Goal: Communication & Community: Share content

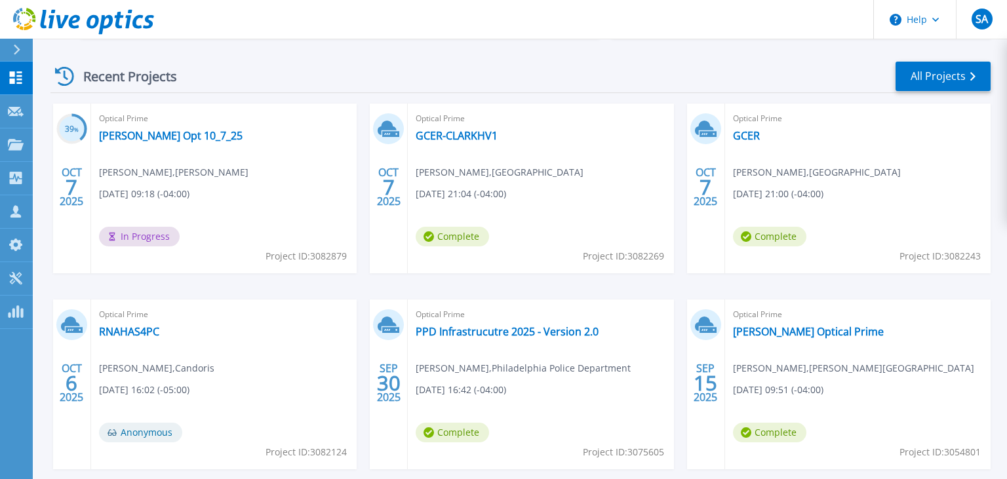
scroll to position [184, 0]
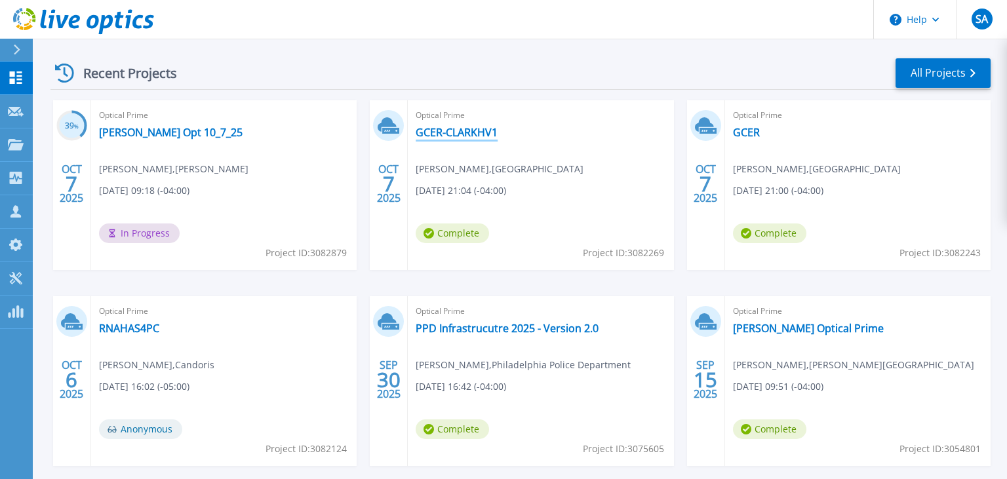
click at [481, 130] on link "GCER-CLARKHV1" at bounding box center [457, 132] width 82 height 13
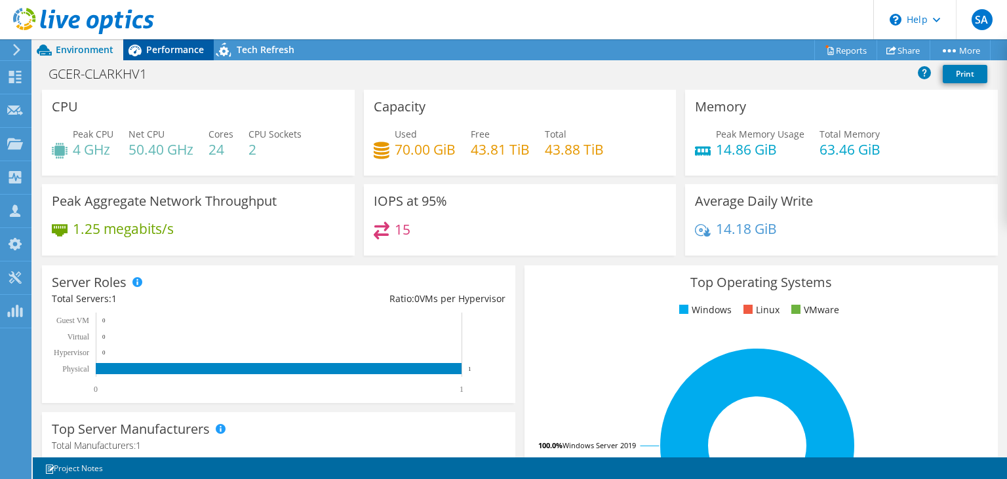
click at [170, 50] on span "Performance" at bounding box center [175, 49] width 58 height 12
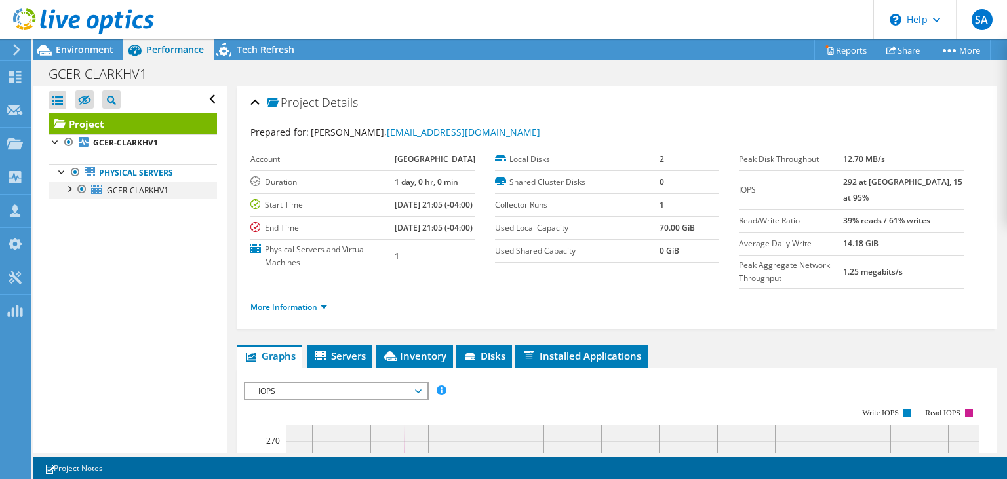
click at [70, 188] on div at bounding box center [68, 188] width 13 height 13
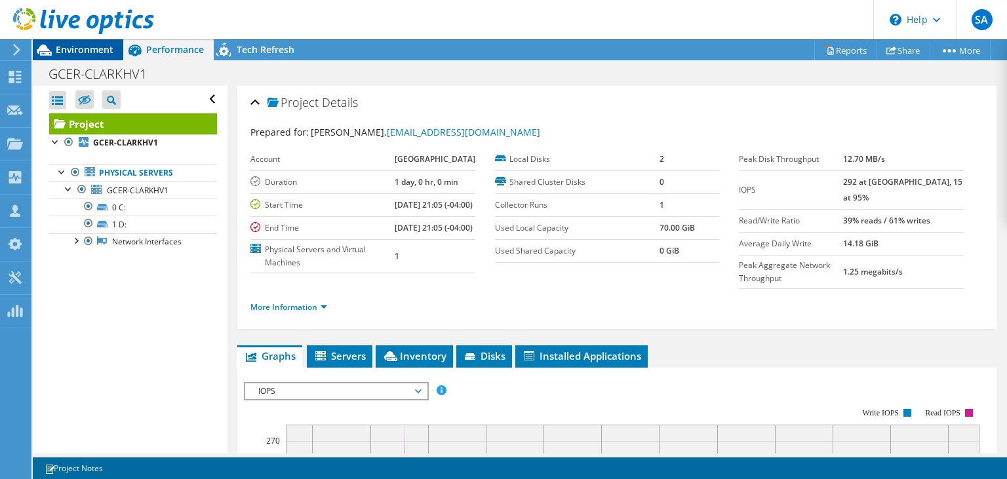
click at [76, 54] on span "Environment" at bounding box center [85, 49] width 58 height 12
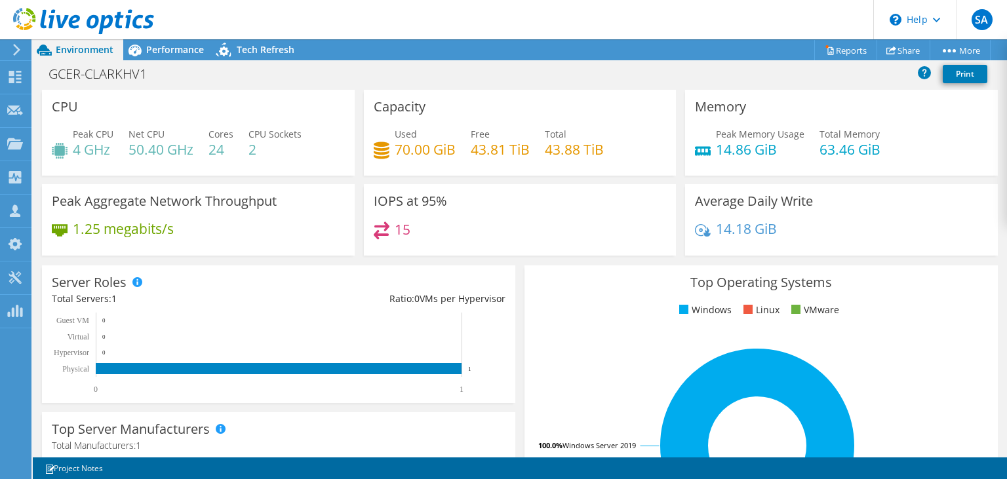
click at [25, 12] on use at bounding box center [83, 21] width 141 height 26
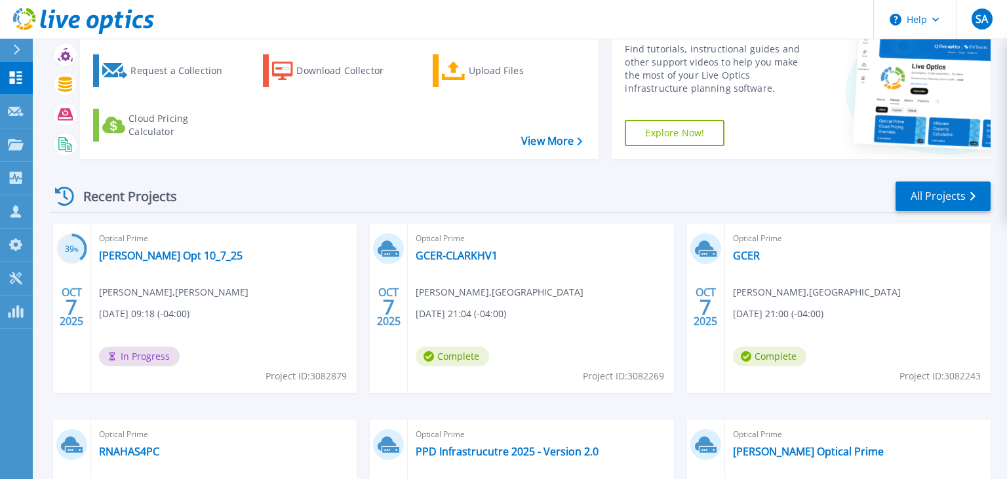
scroll to position [92, 0]
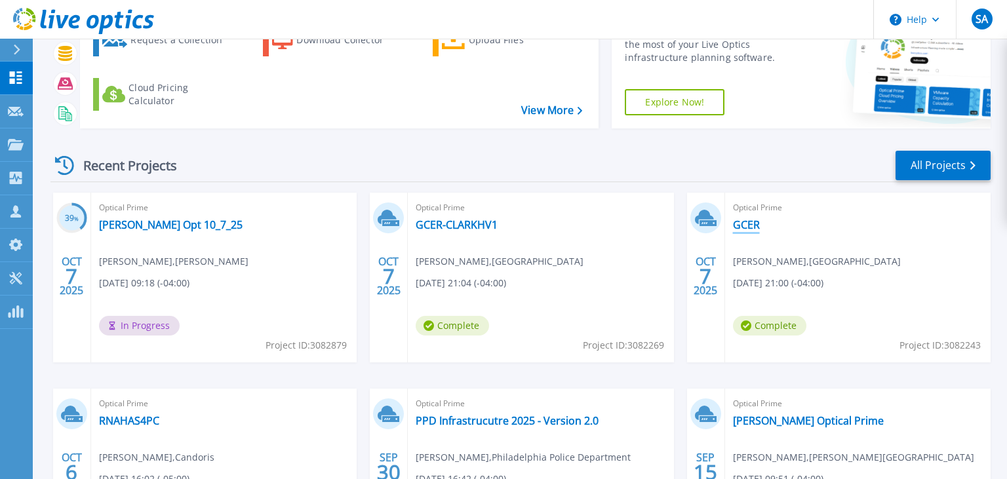
click at [754, 224] on link "GCER" at bounding box center [746, 224] width 27 height 13
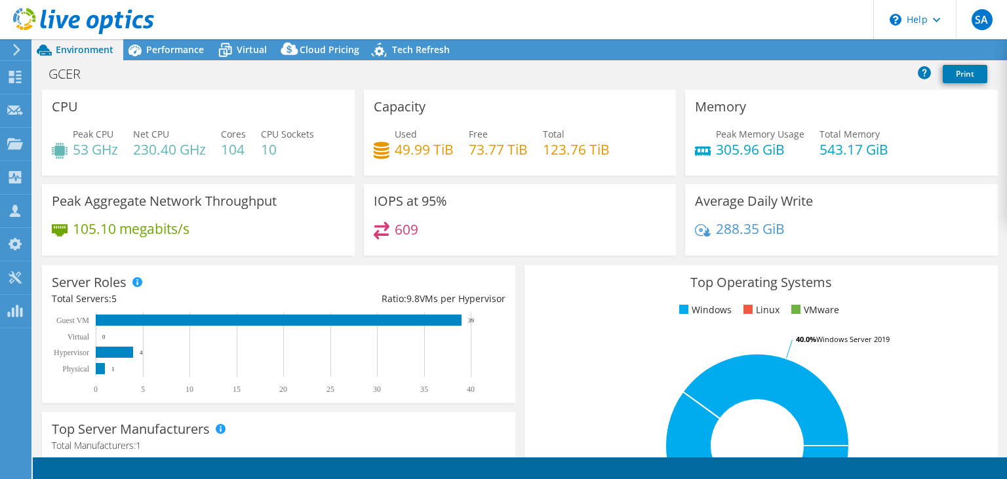
select select "USD"
click at [177, 47] on span "Performance" at bounding box center [175, 49] width 58 height 12
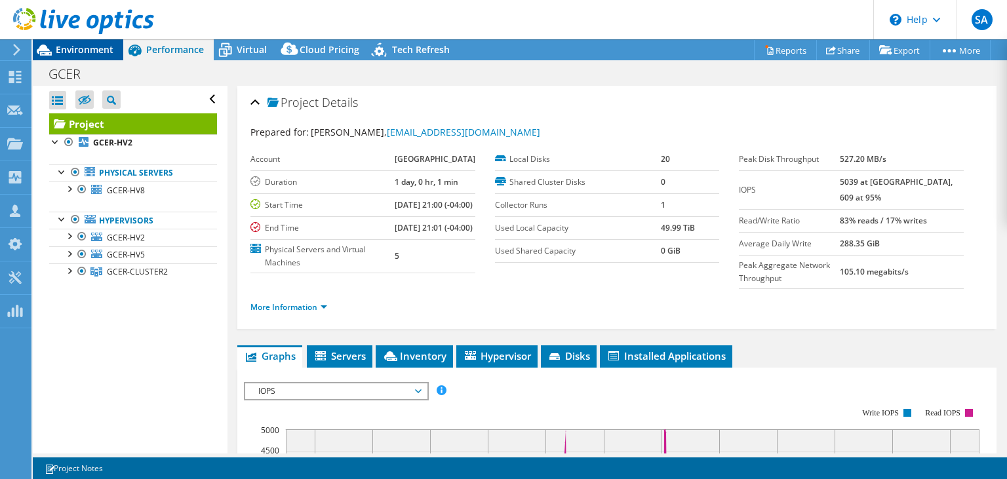
click at [90, 55] on span "Environment" at bounding box center [85, 49] width 58 height 12
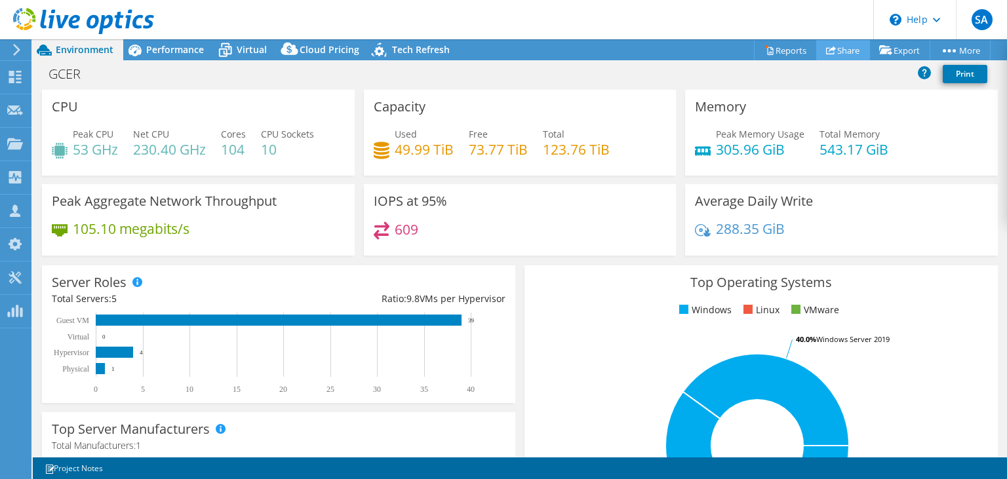
click at [841, 50] on link "Share" at bounding box center [843, 50] width 54 height 20
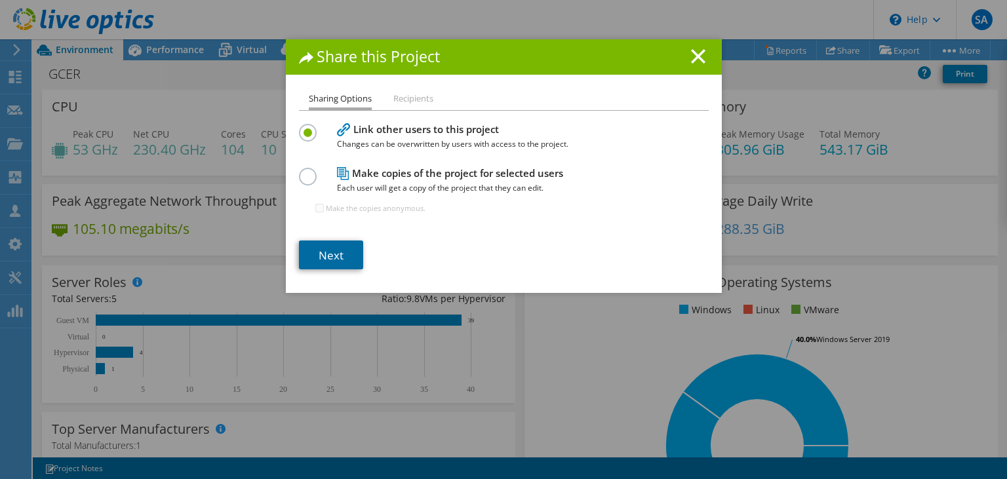
click at [325, 256] on link "Next" at bounding box center [331, 255] width 64 height 29
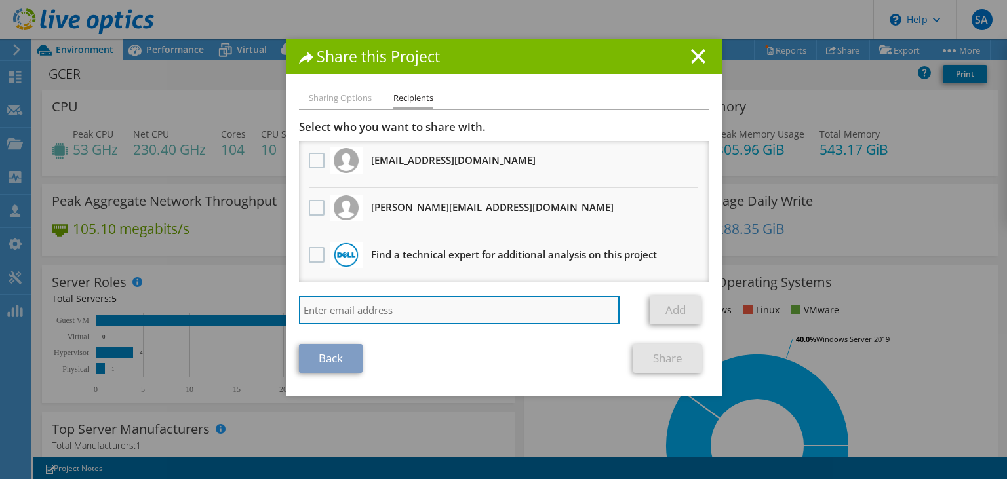
click at [367, 299] on input "search" at bounding box center [459, 310] width 321 height 29
paste input "satishprabhu.gogikar@ahead.com"
type input "satishprabhu.gogikar@ahead.com"
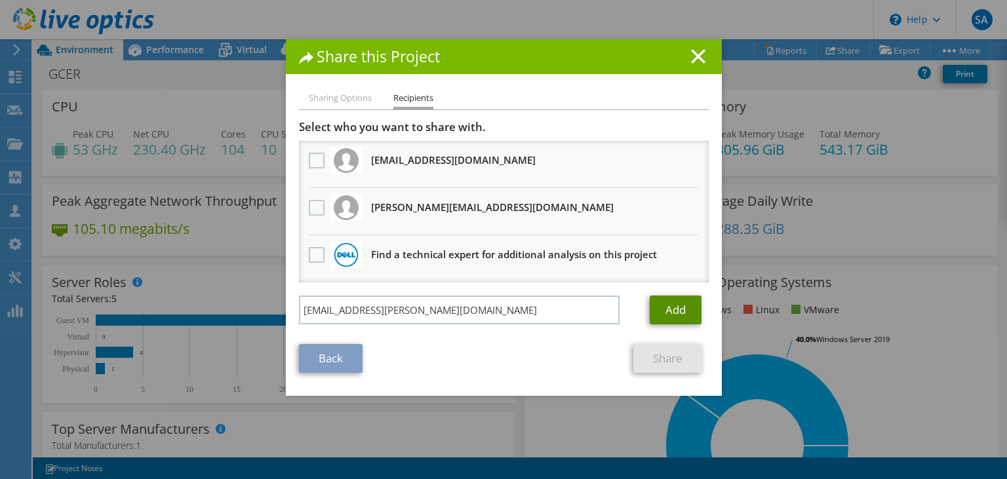
click at [666, 303] on link "Add" at bounding box center [676, 310] width 52 height 29
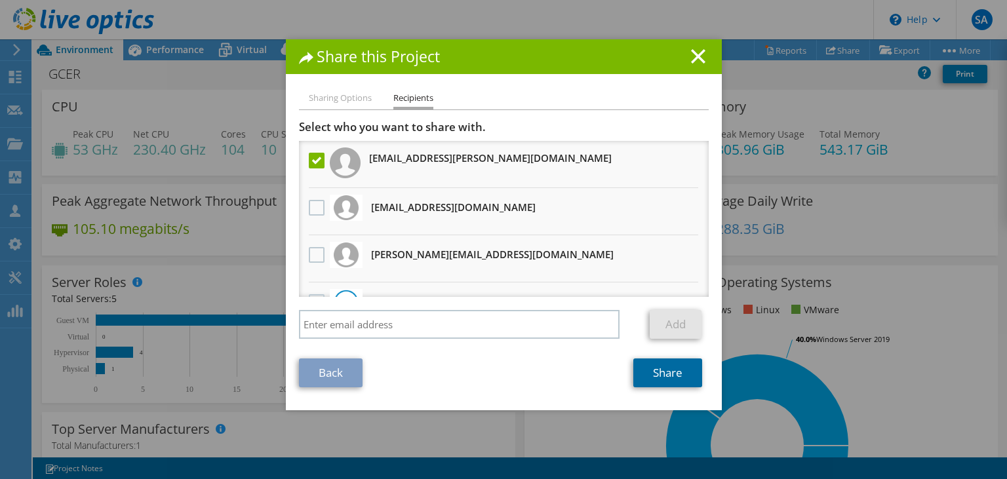
click at [664, 371] on link "Share" at bounding box center [667, 373] width 69 height 29
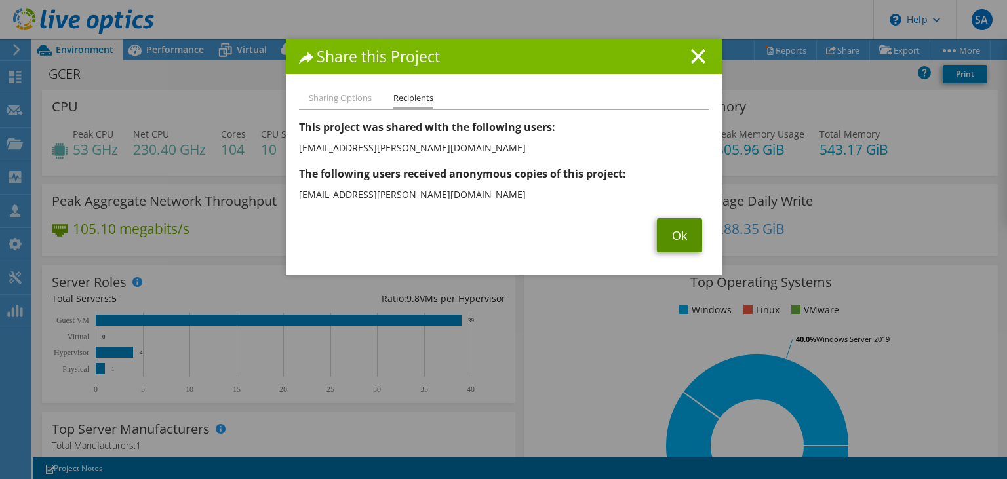
click at [671, 238] on link "Ok" at bounding box center [679, 235] width 45 height 34
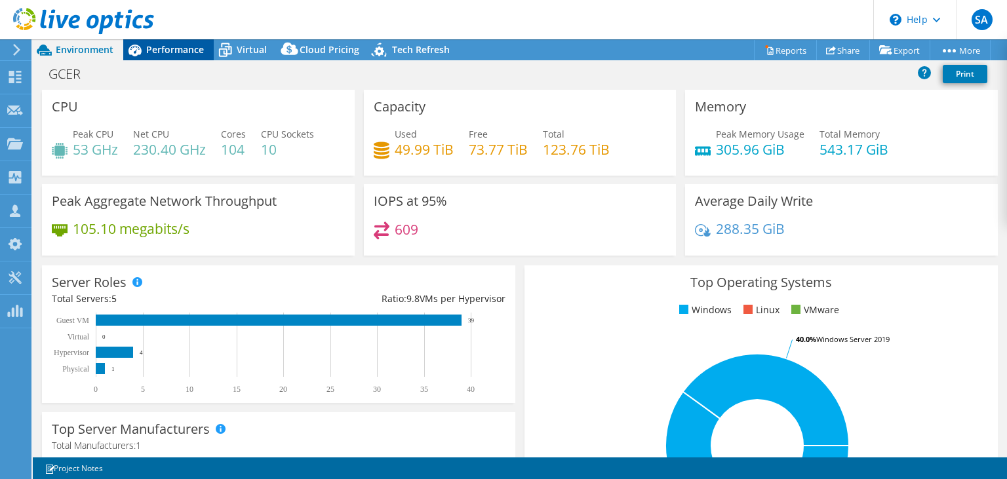
click at [166, 54] on span "Performance" at bounding box center [175, 49] width 58 height 12
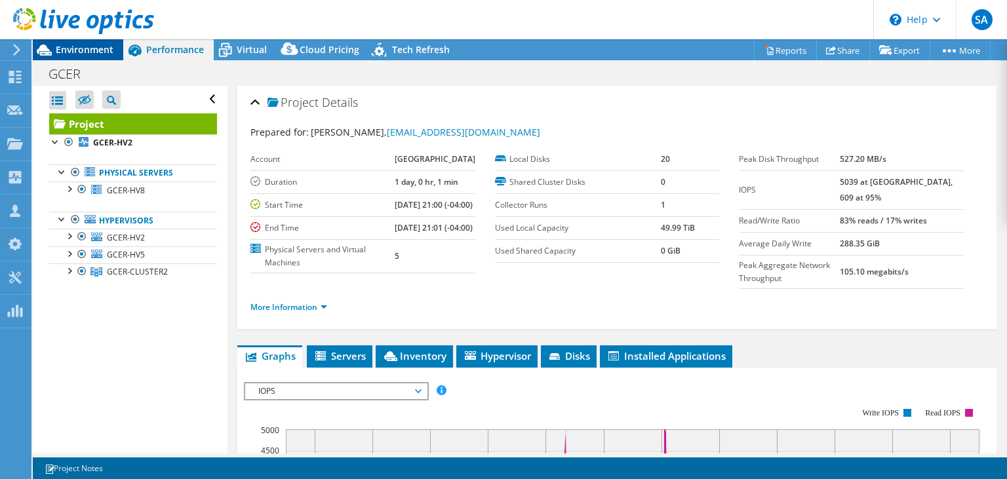
click at [90, 49] on span "Environment" at bounding box center [85, 49] width 58 height 12
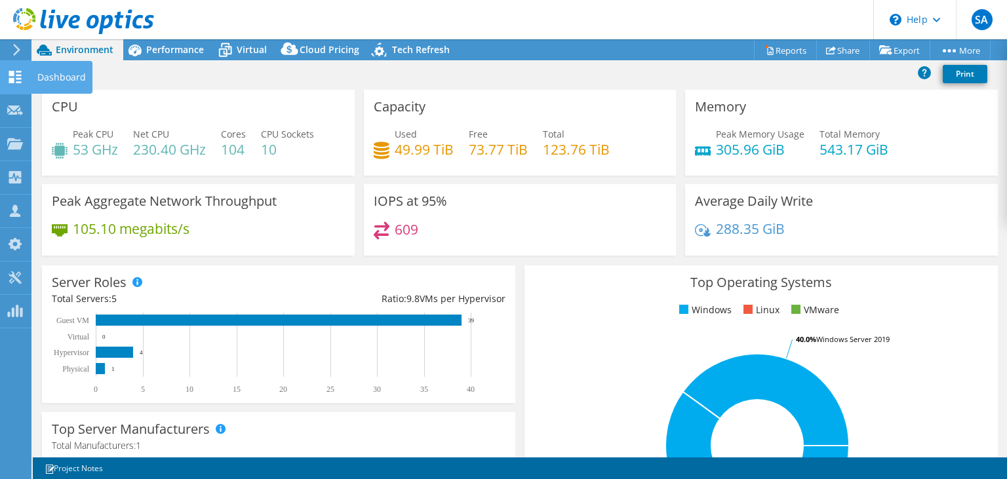
click at [50, 82] on div "Dashboard" at bounding box center [62, 77] width 62 height 33
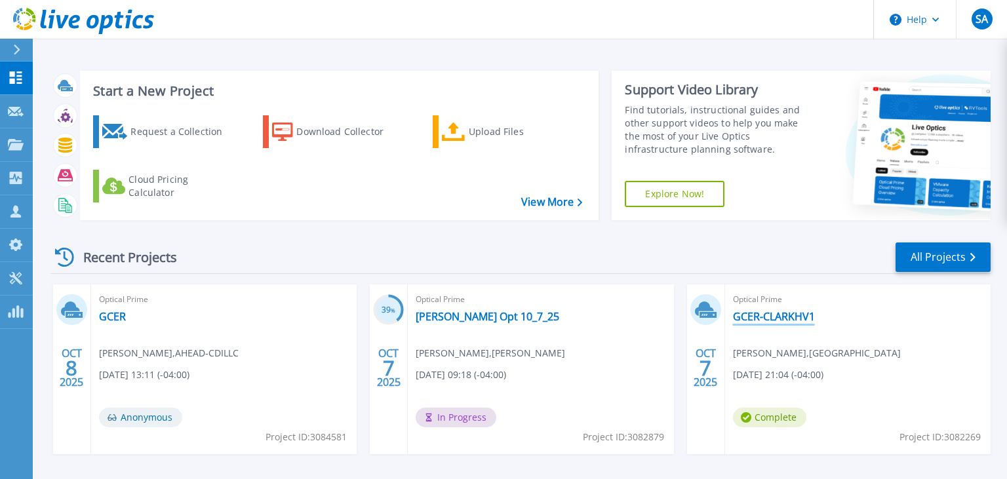
scroll to position [184, 0]
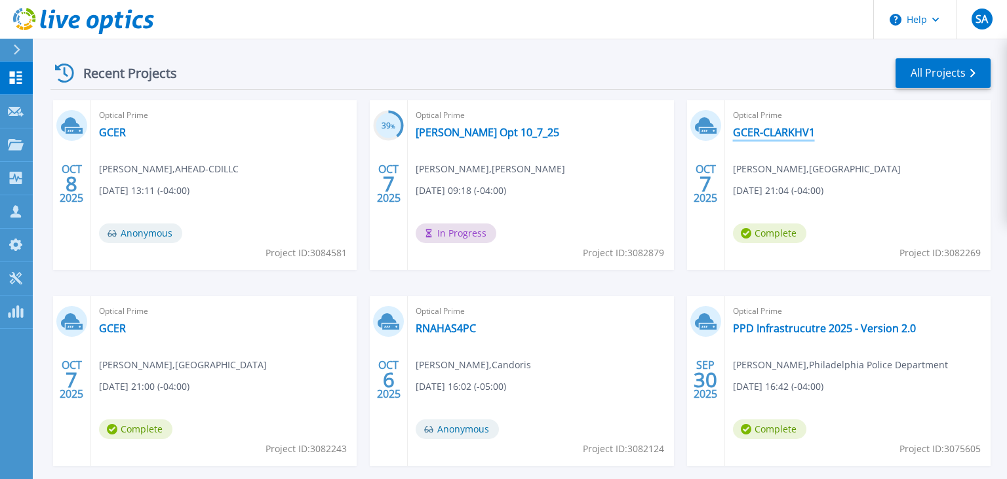
click at [799, 132] on link "GCER-CLARKHV1" at bounding box center [774, 132] width 82 height 13
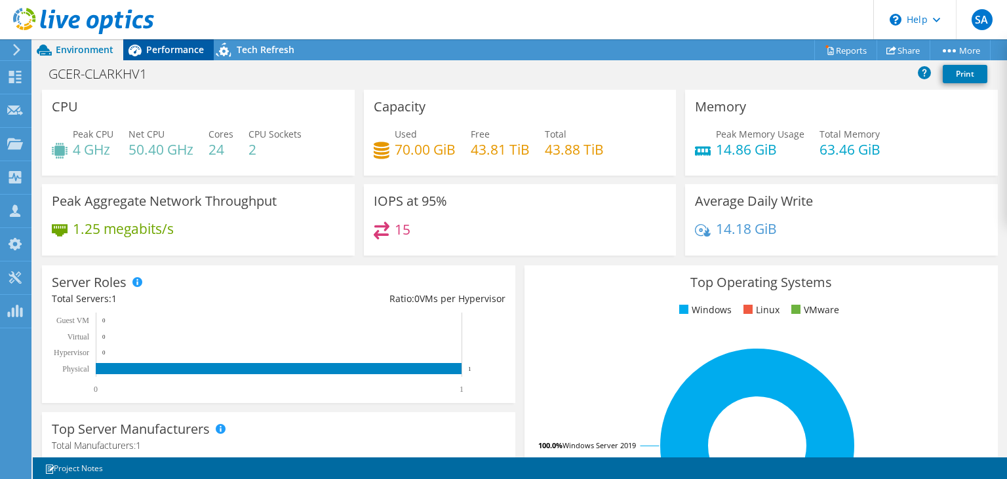
click at [174, 53] on span "Performance" at bounding box center [175, 49] width 58 height 12
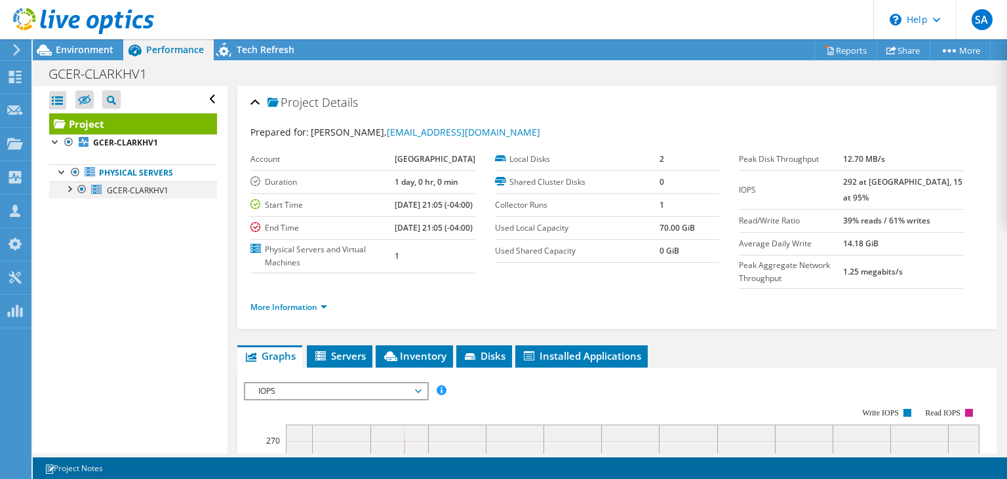
click at [72, 188] on div at bounding box center [68, 188] width 13 height 13
click at [26, 17] on icon at bounding box center [83, 21] width 141 height 27
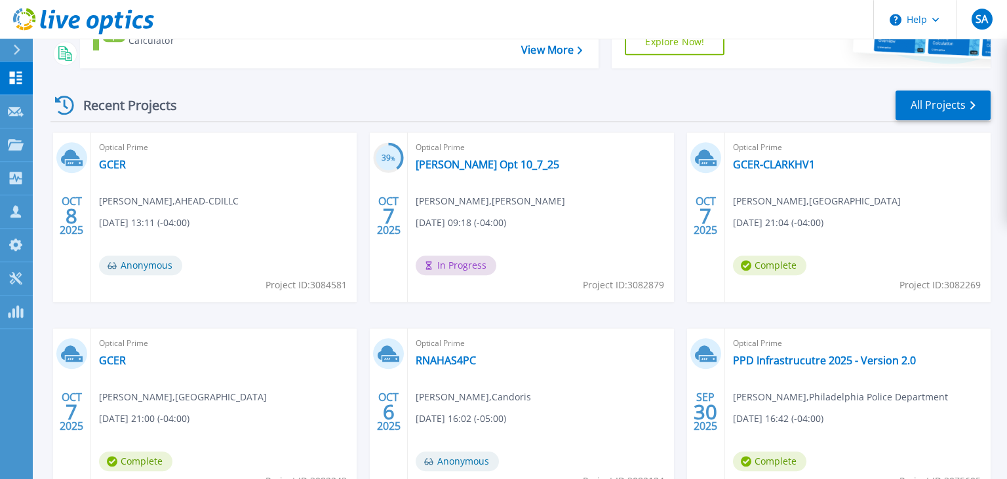
scroll to position [184, 0]
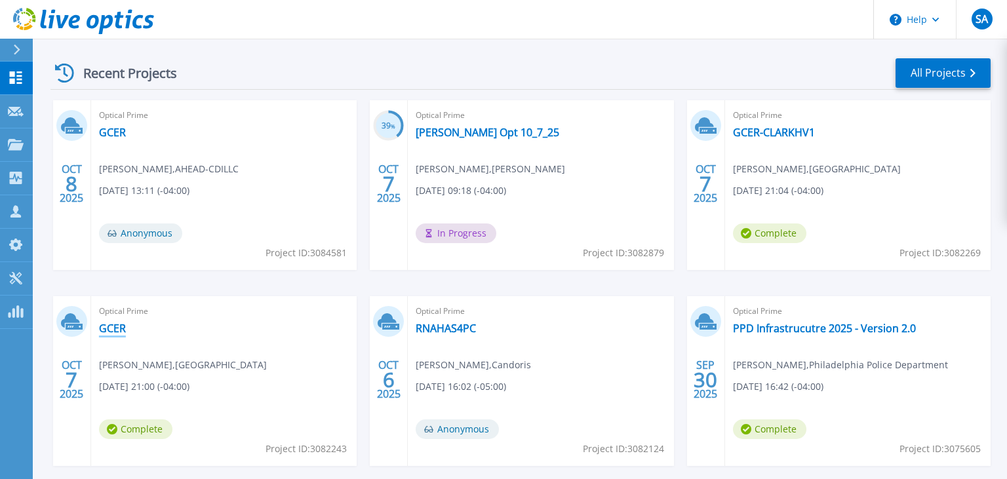
click at [116, 327] on link "GCER" at bounding box center [112, 328] width 27 height 13
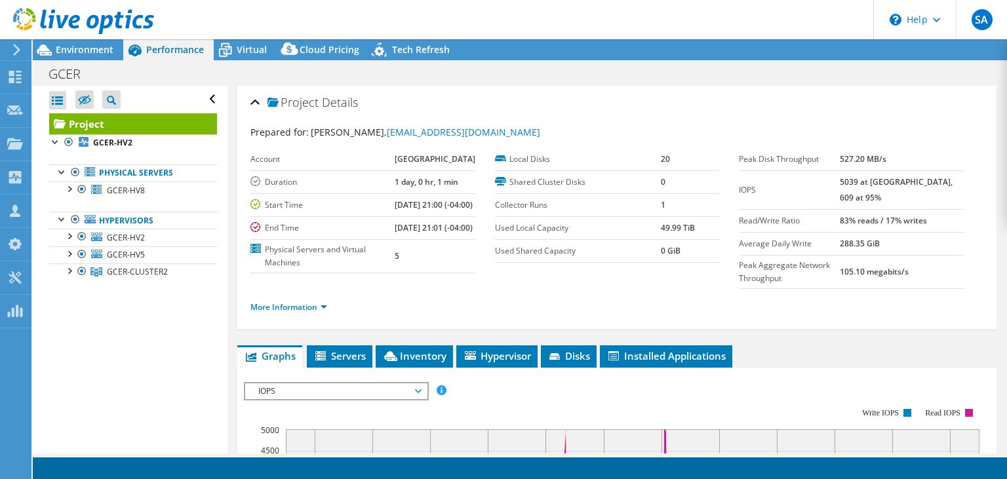
select select "USD"
click at [834, 54] on link "Share" at bounding box center [843, 50] width 54 height 20
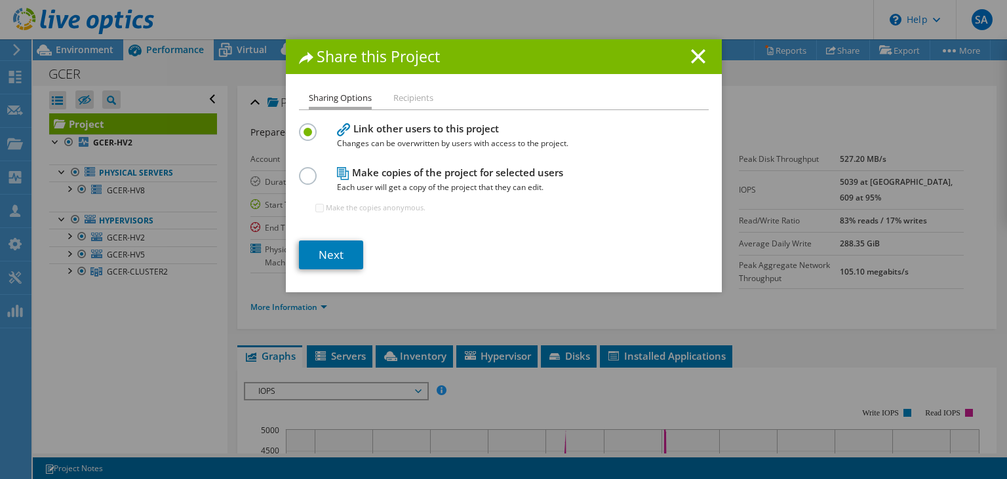
click at [419, 98] on li "Recipients" at bounding box center [413, 98] width 40 height 16
click at [408, 106] on li "Recipients" at bounding box center [413, 98] width 40 height 16
click at [702, 59] on line at bounding box center [698, 56] width 13 height 13
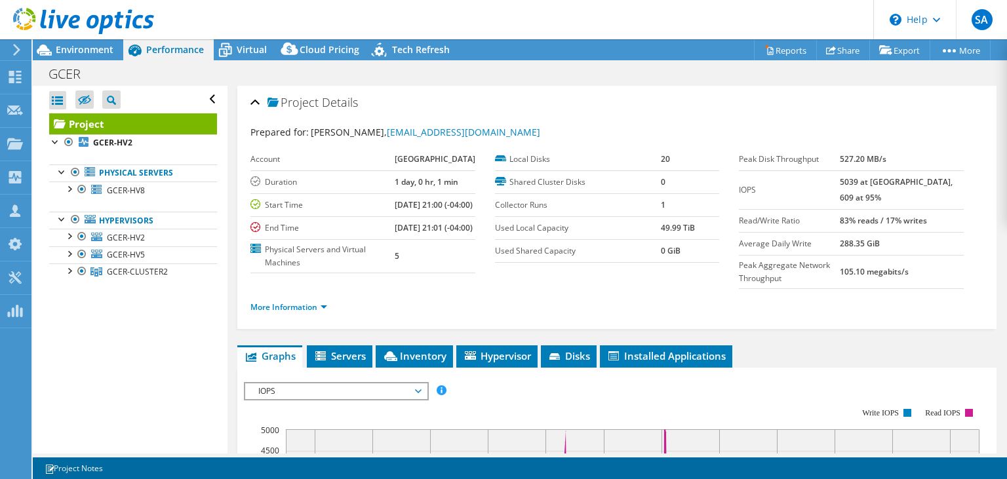
click at [20, 15] on icon at bounding box center [83, 21] width 141 height 27
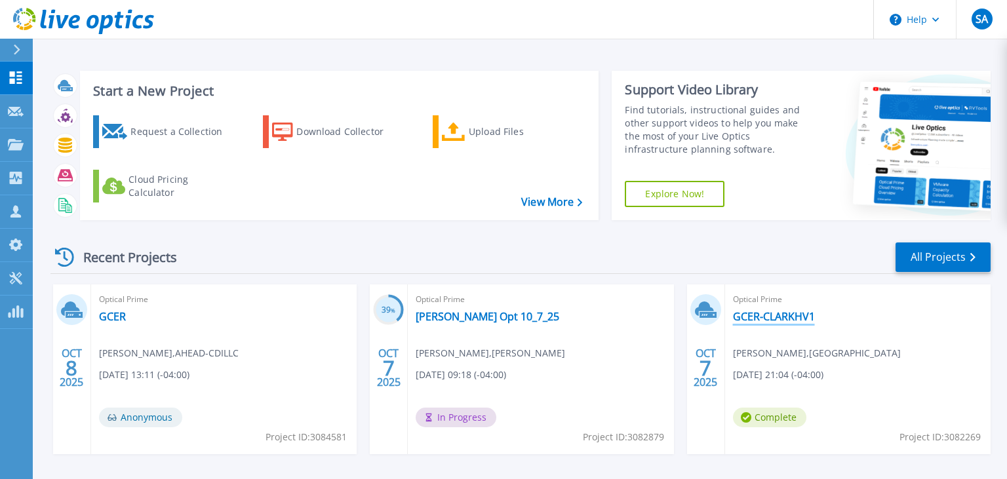
click at [794, 315] on link "GCER-CLARKHV1" at bounding box center [774, 316] width 82 height 13
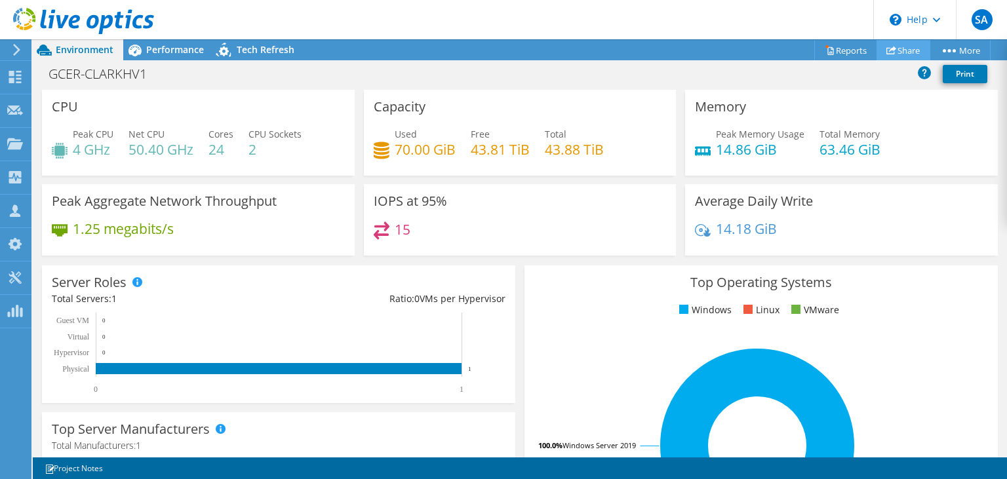
click at [906, 45] on link "Share" at bounding box center [904, 50] width 54 height 20
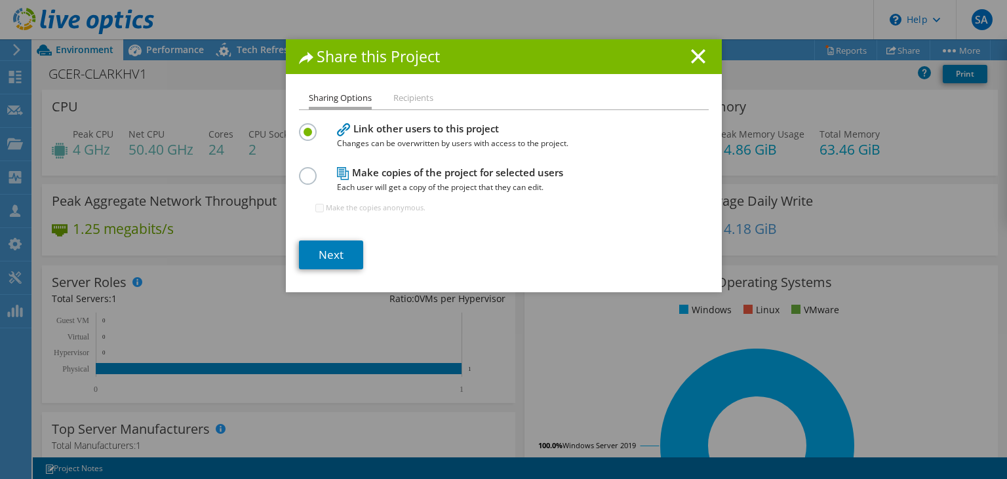
click at [405, 83] on div "Share this Project Sharing Options Recipients Link other users to this project …" at bounding box center [504, 165] width 436 height 253
click at [411, 94] on li "Recipients" at bounding box center [413, 98] width 40 height 16
click at [416, 94] on li "Recipients" at bounding box center [413, 98] width 40 height 16
click at [414, 101] on li "Recipients" at bounding box center [413, 98] width 40 height 16
click at [321, 249] on link "Next" at bounding box center [331, 255] width 64 height 29
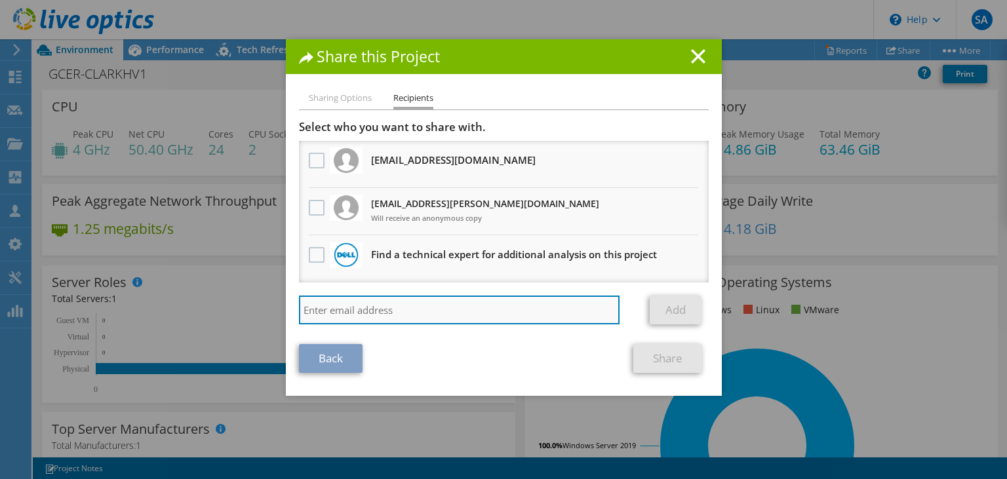
click at [359, 298] on input "search" at bounding box center [459, 310] width 321 height 29
paste input "satishprabhu.gogikar@ahead.com"
type input "satishprabhu.gogikar@ahead.com"
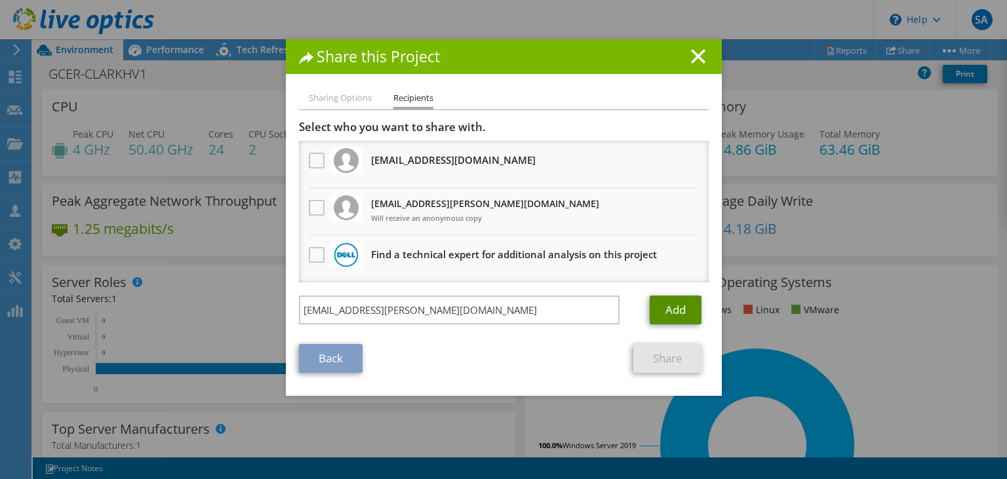
click at [670, 302] on link "Add" at bounding box center [676, 310] width 52 height 29
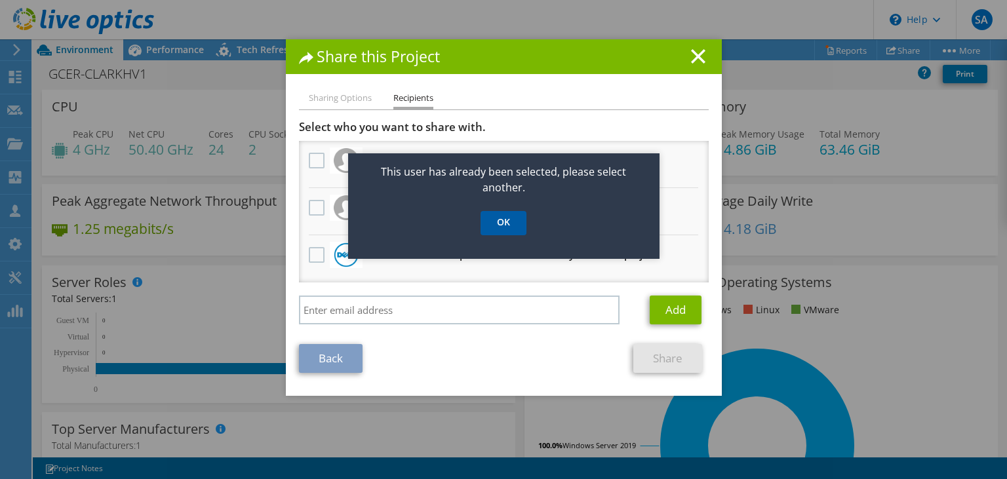
click at [494, 228] on link "OK" at bounding box center [504, 223] width 46 height 24
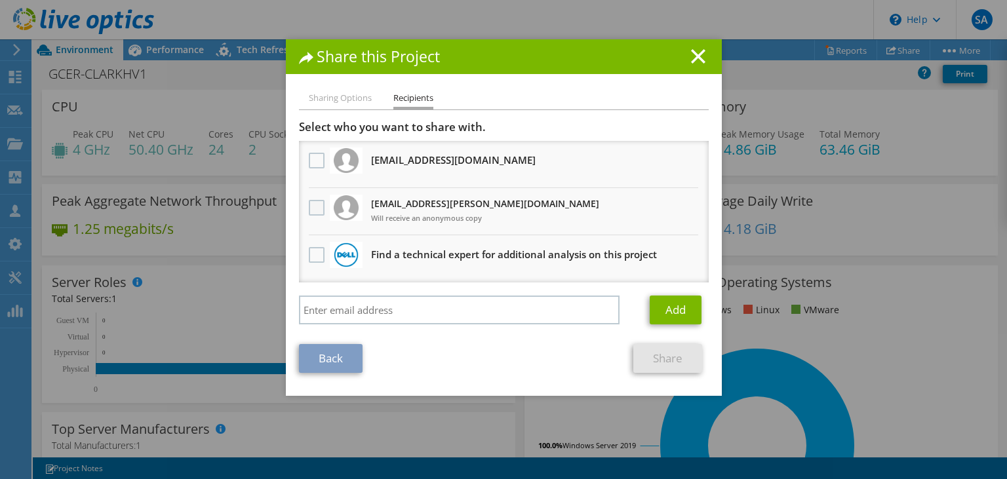
click at [313, 208] on label at bounding box center [318, 208] width 19 height 16
click at [0, 0] on input "checkbox" at bounding box center [0, 0] width 0 height 0
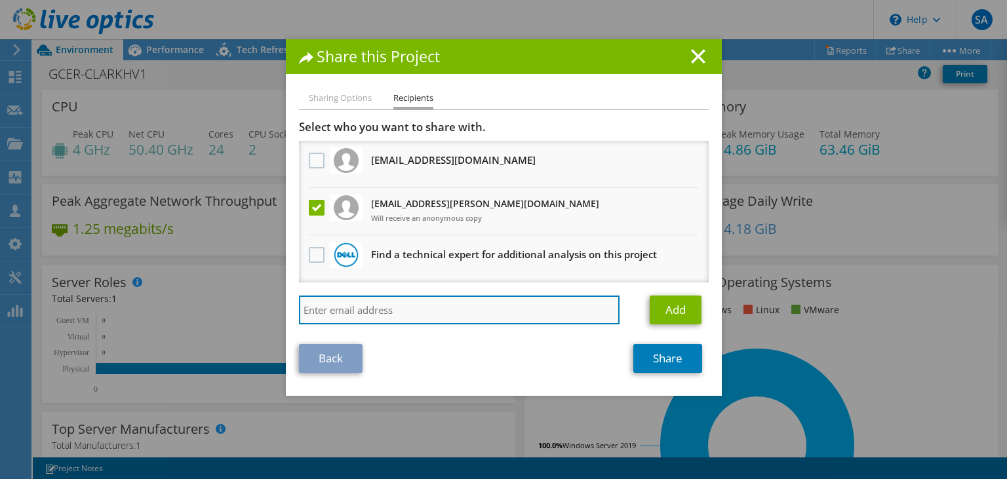
click at [487, 306] on input "search" at bounding box center [459, 310] width 321 height 29
paste input "satishprabhu.gogikar@ahead.com"
type input "satishprabhu.gogikar@ahead.com"
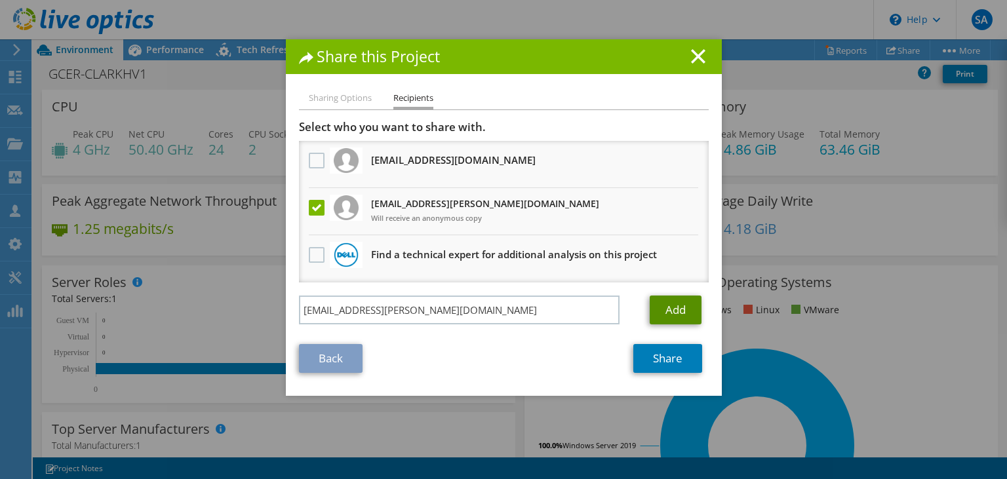
click at [670, 313] on link "Add" at bounding box center [676, 310] width 52 height 29
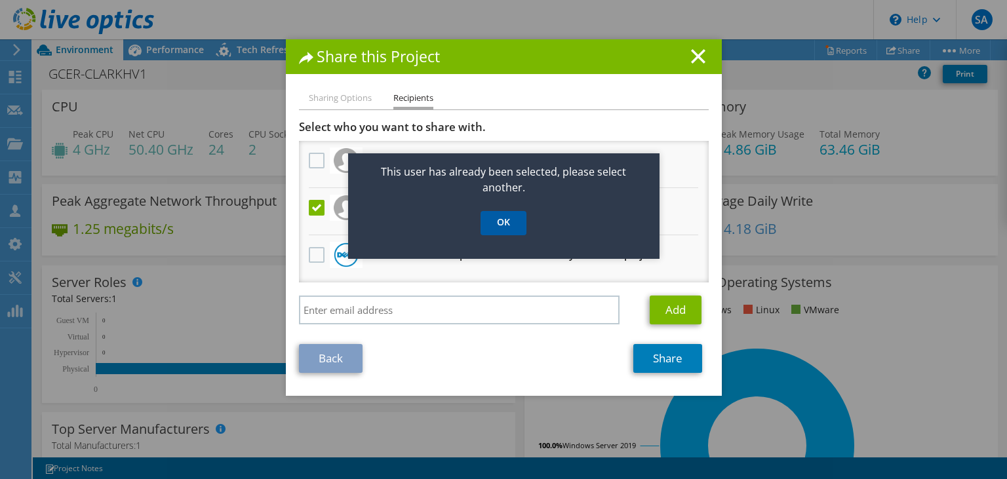
click at [510, 230] on link "OK" at bounding box center [504, 223] width 46 height 24
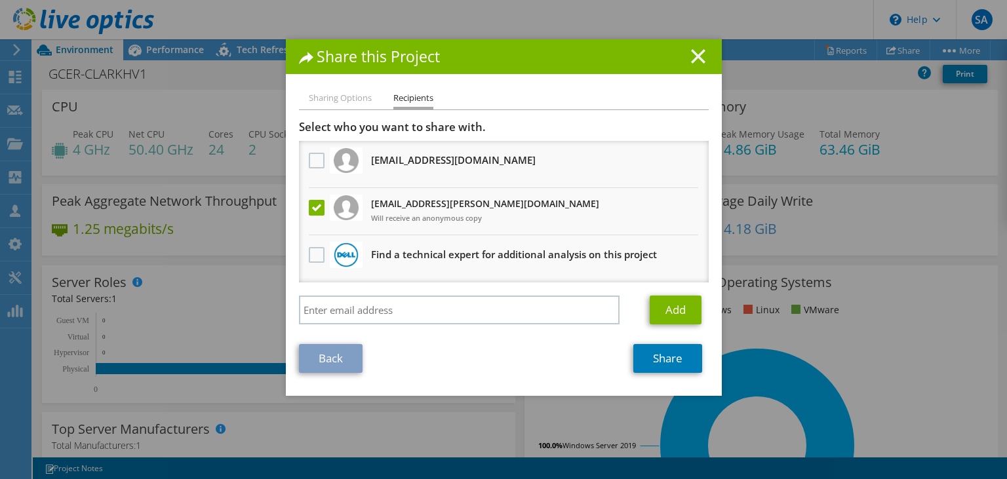
click at [701, 54] on line at bounding box center [698, 56] width 13 height 13
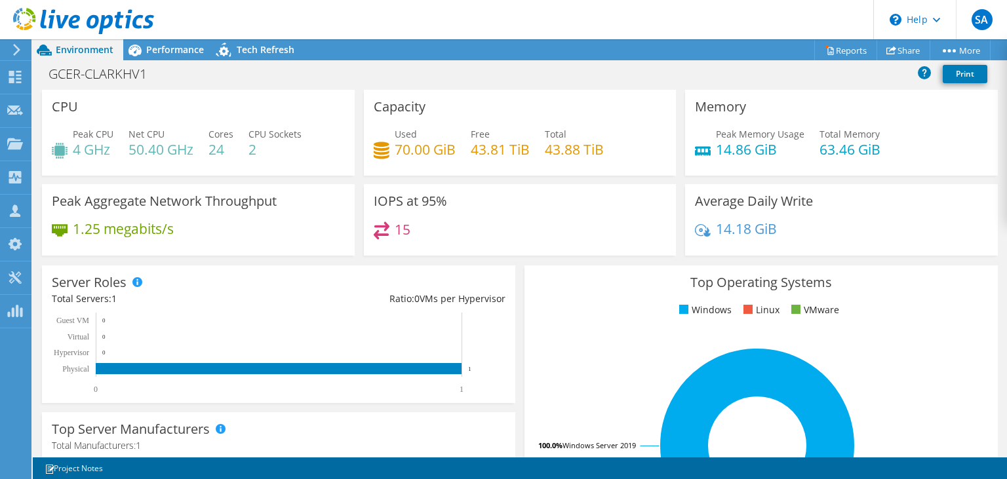
click at [17, 49] on use at bounding box center [16, 50] width 7 height 12
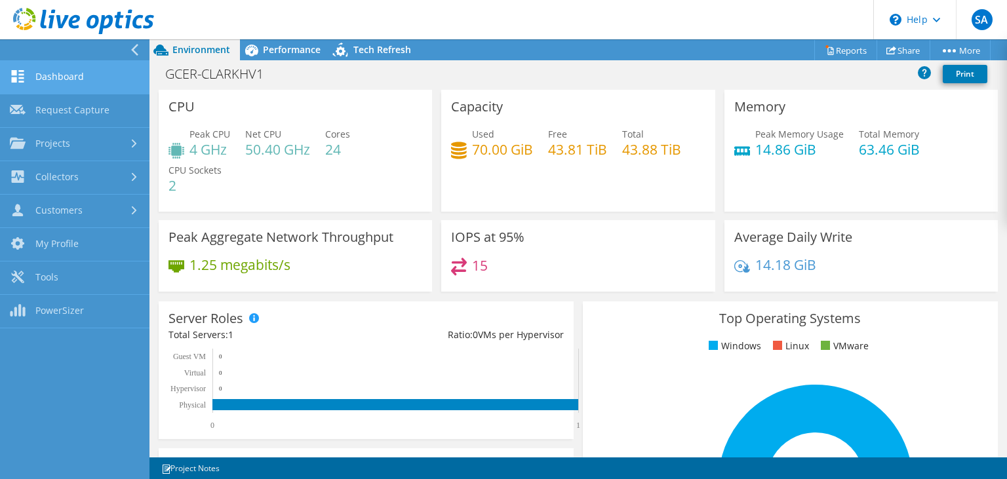
click at [44, 79] on link "Dashboard" at bounding box center [75, 77] width 150 height 33
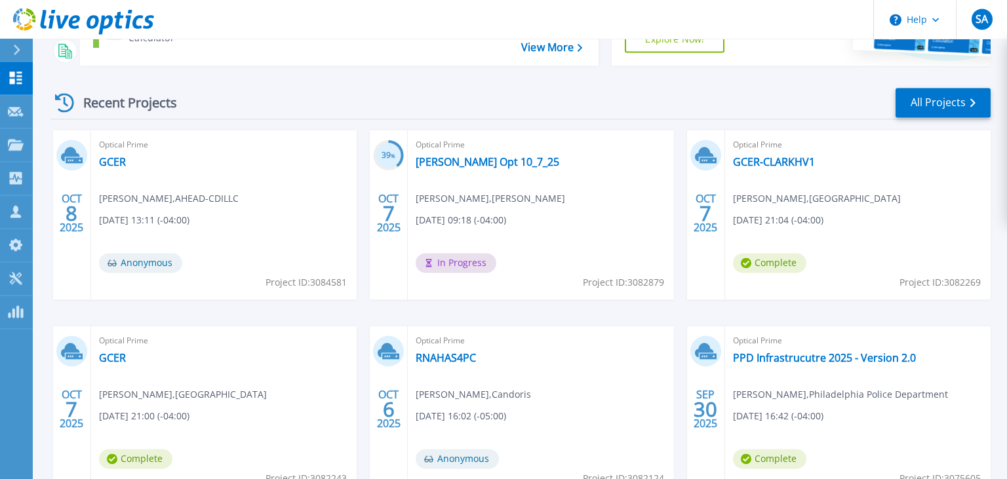
scroll to position [184, 0]
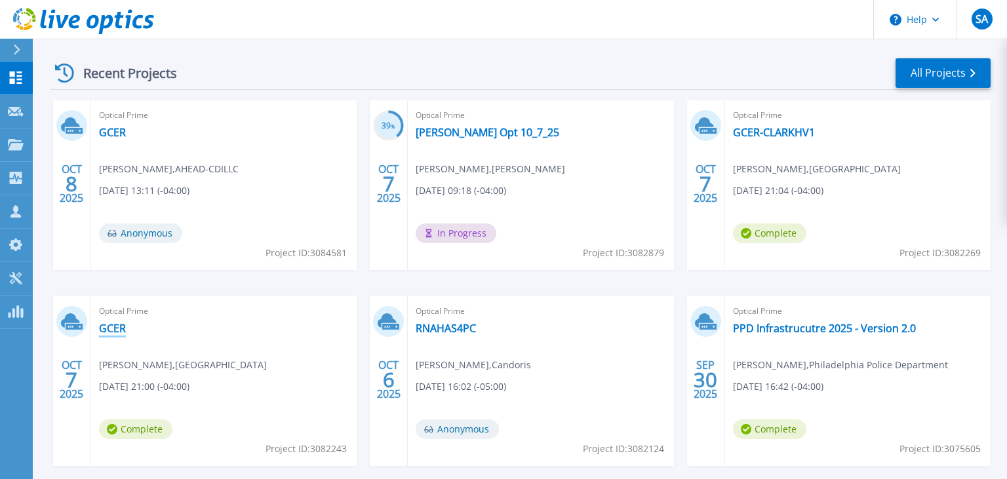
click at [104, 328] on link "GCER" at bounding box center [112, 328] width 27 height 13
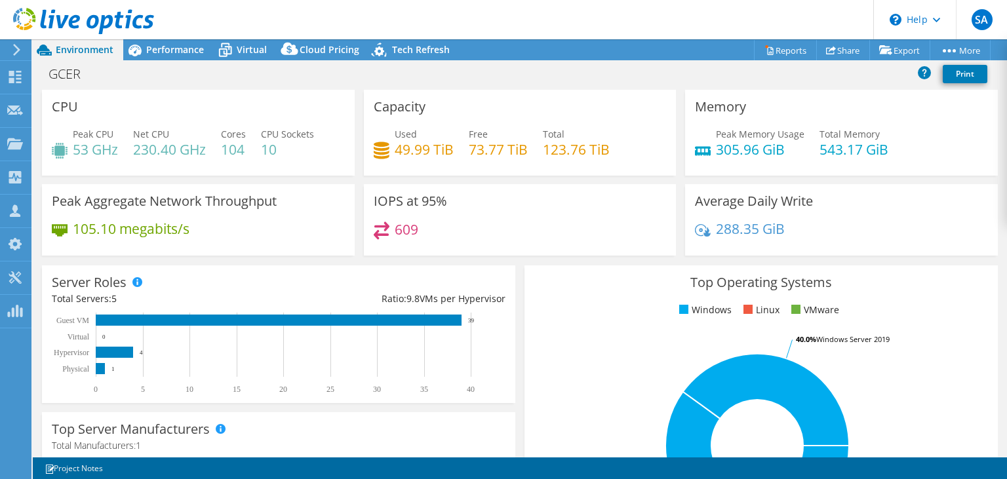
select select "USD"
click at [14, 47] on icon at bounding box center [17, 50] width 10 height 12
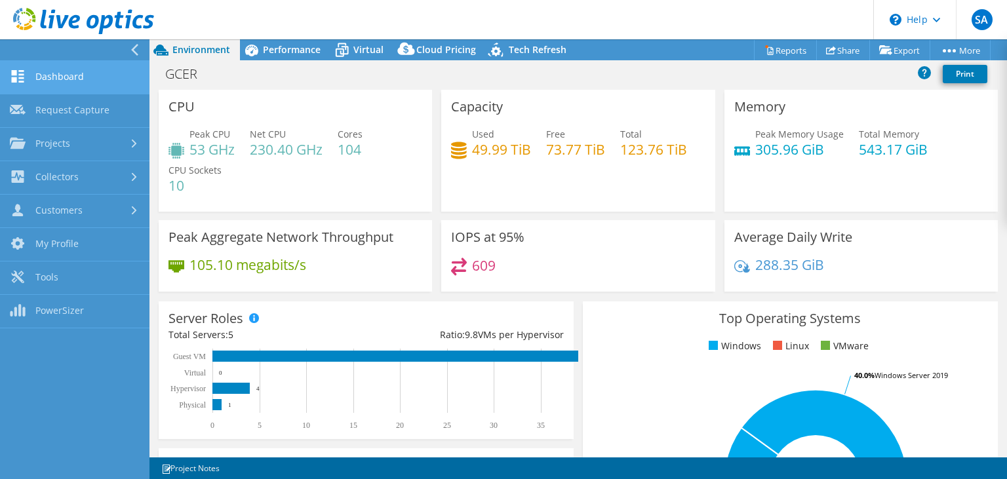
click at [43, 80] on link "Dashboard" at bounding box center [75, 77] width 150 height 33
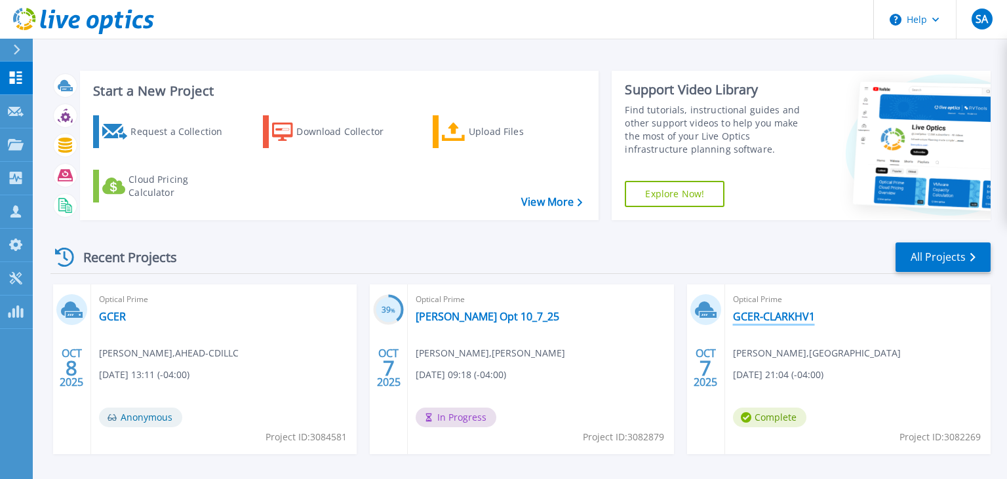
click at [805, 319] on link "GCER-CLARKHV1" at bounding box center [774, 316] width 82 height 13
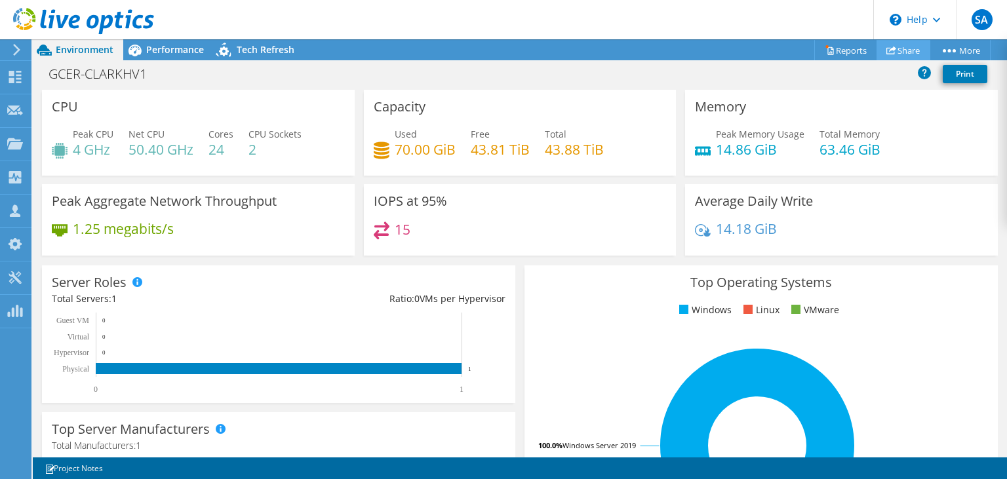
click at [899, 46] on link "Share" at bounding box center [904, 50] width 54 height 20
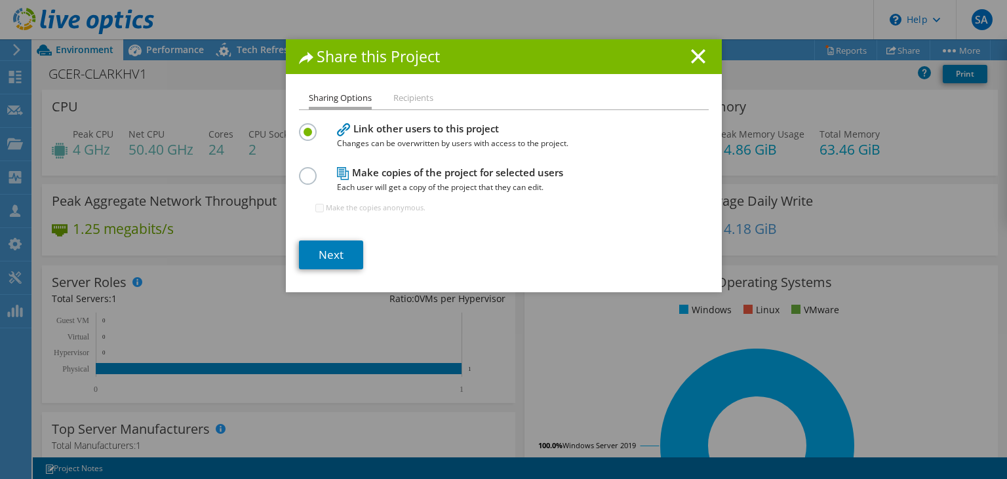
click at [418, 100] on li "Recipients" at bounding box center [413, 98] width 40 height 16
click at [338, 246] on link "Next" at bounding box center [331, 255] width 64 height 29
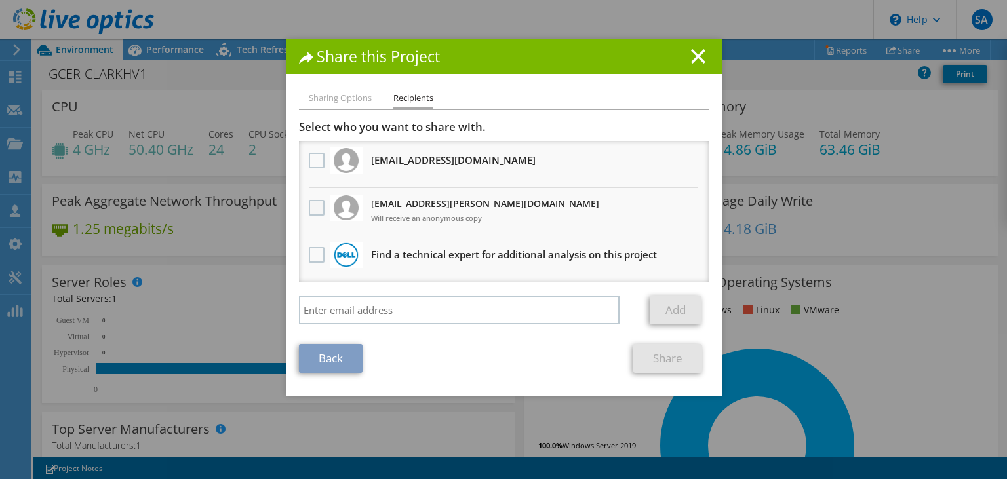
click at [321, 209] on label at bounding box center [318, 208] width 19 height 16
click at [0, 0] on input "checkbox" at bounding box center [0, 0] width 0 height 0
click at [683, 363] on link "Share" at bounding box center [667, 358] width 69 height 29
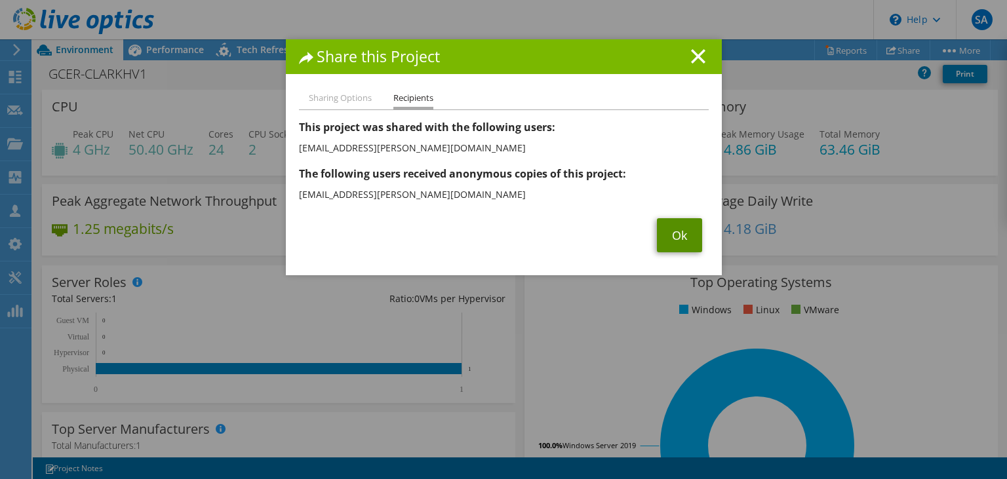
click at [663, 239] on link "Ok" at bounding box center [679, 235] width 45 height 34
